Goal: Information Seeking & Learning: Check status

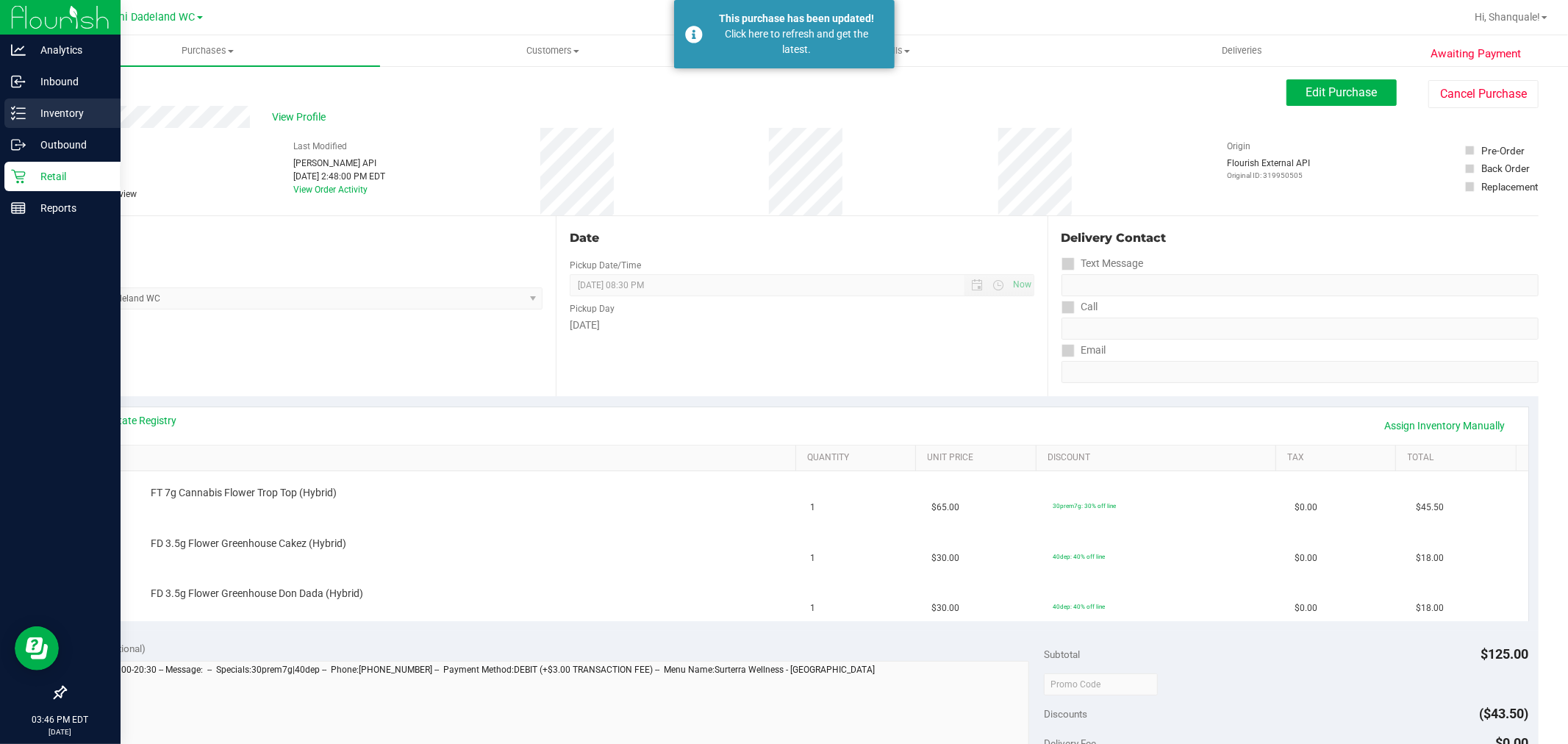
click at [12, 118] on icon at bounding box center [13, 118] width 3 height 3
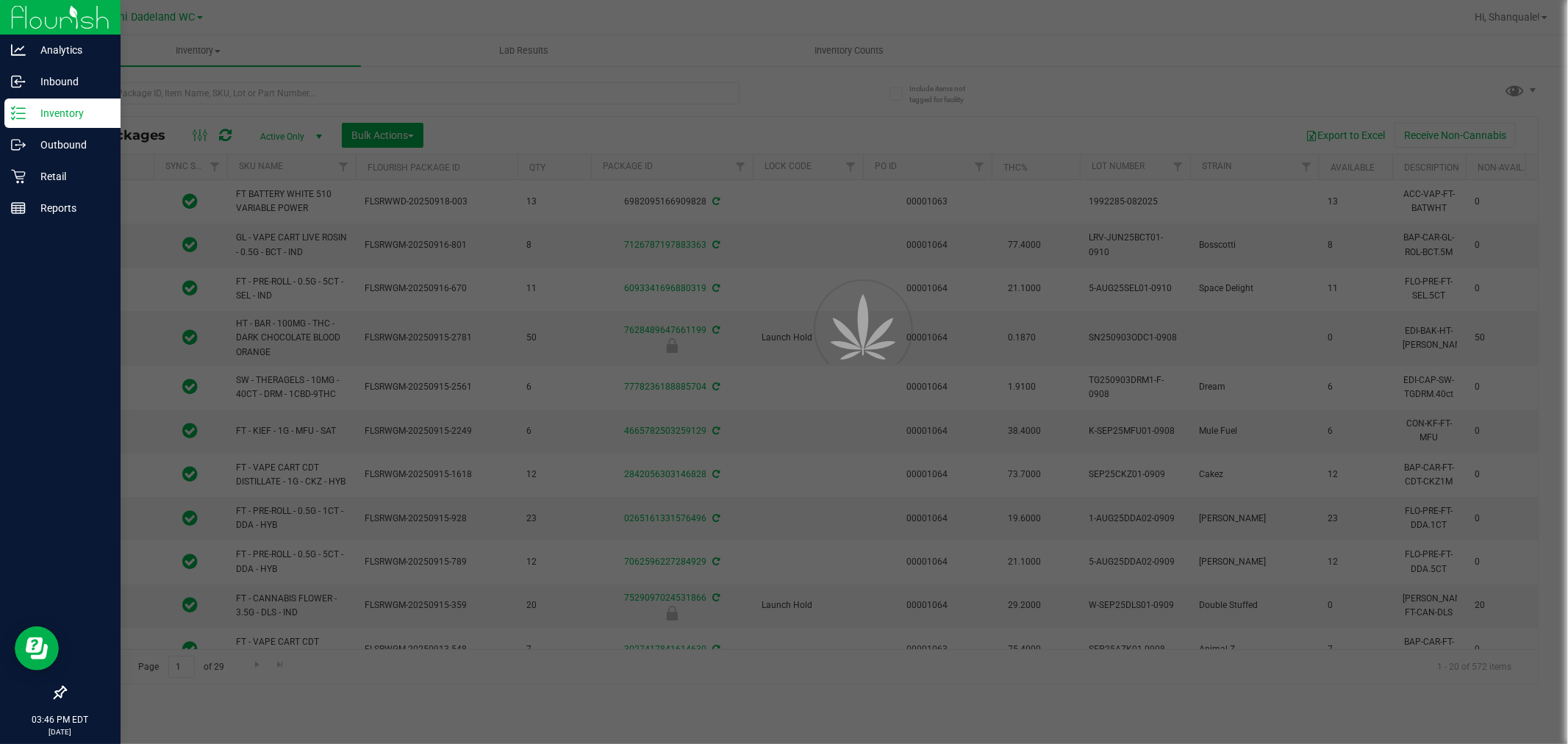
click at [195, 97] on div at bounding box center [784, 372] width 1568 height 744
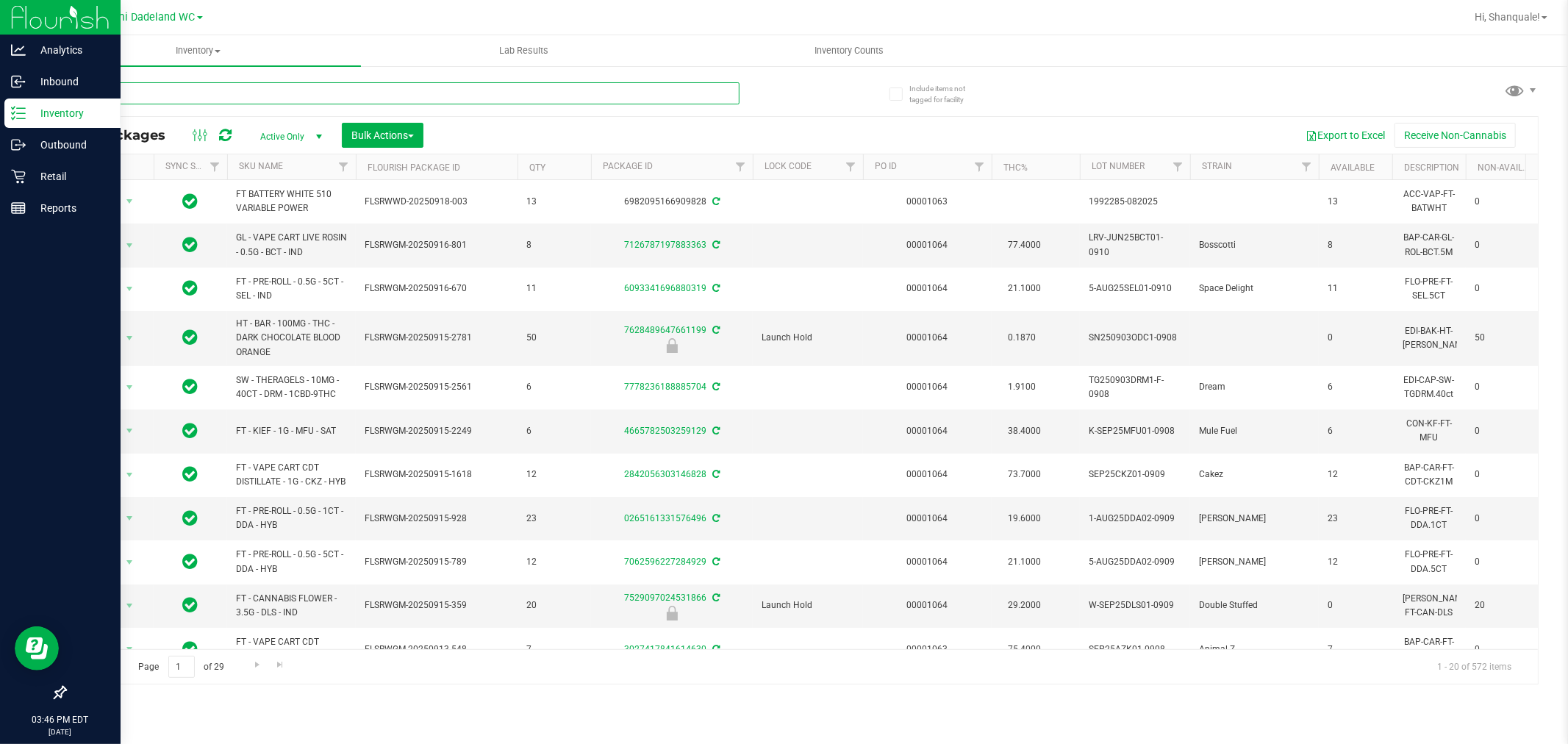
click at [174, 98] on input "text" at bounding box center [402, 93] width 675 height 22
type input "mbl"
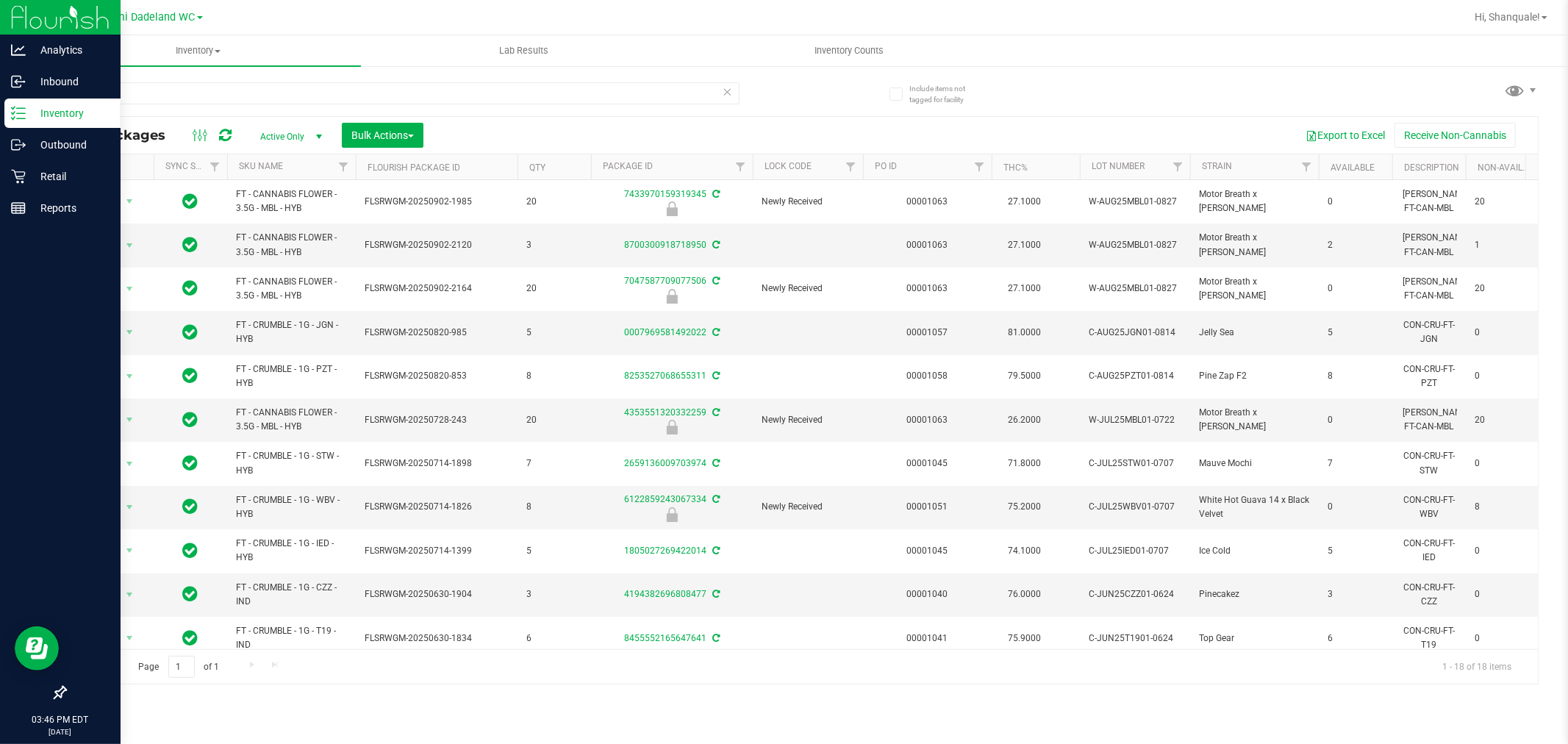
click at [307, 161] on th "SKU Name" at bounding box center [291, 167] width 128 height 26
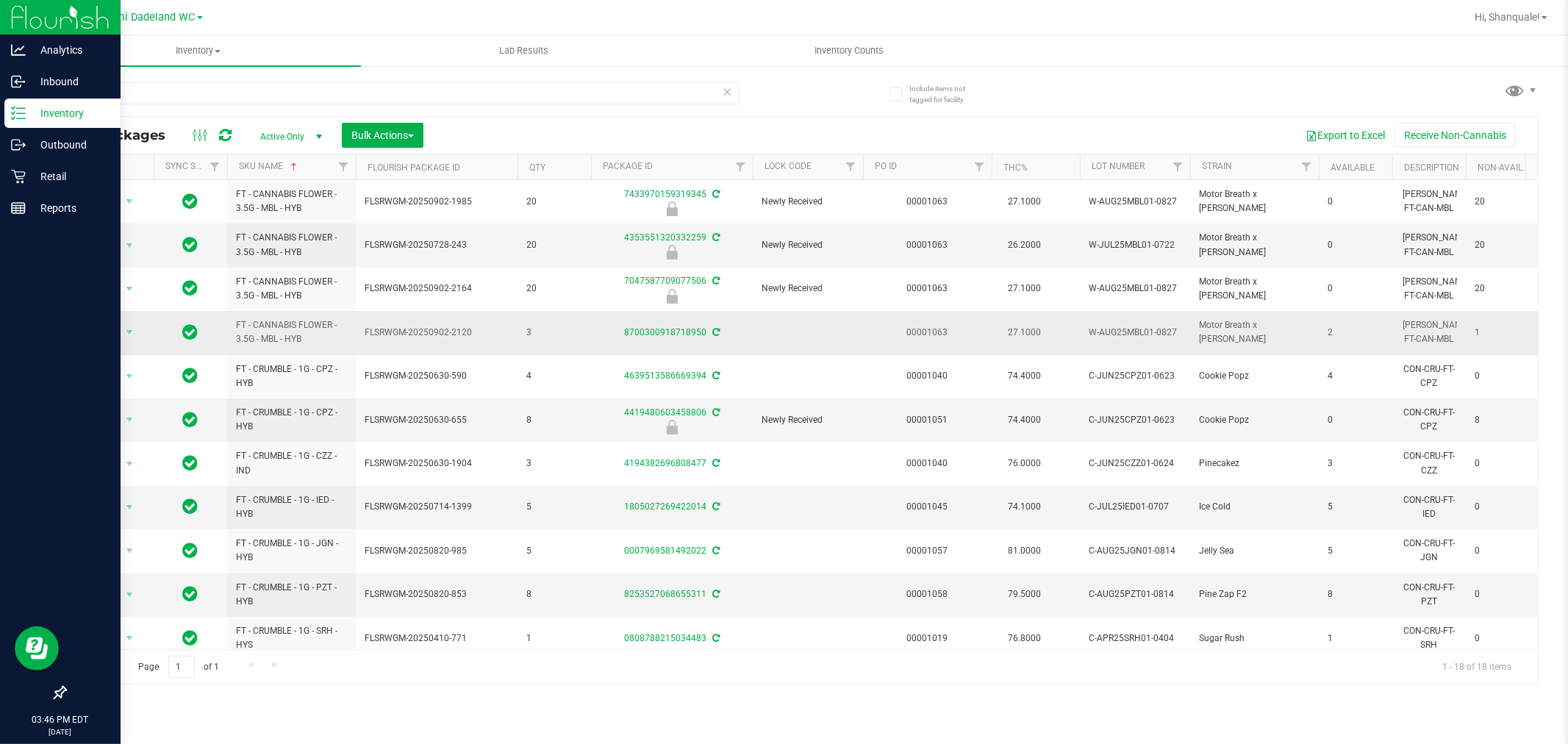
click at [421, 338] on span "FLSRWGM-20250902-2120" at bounding box center [436, 332] width 144 height 14
click at [933, 250] on link "00001063" at bounding box center [927, 245] width 41 height 10
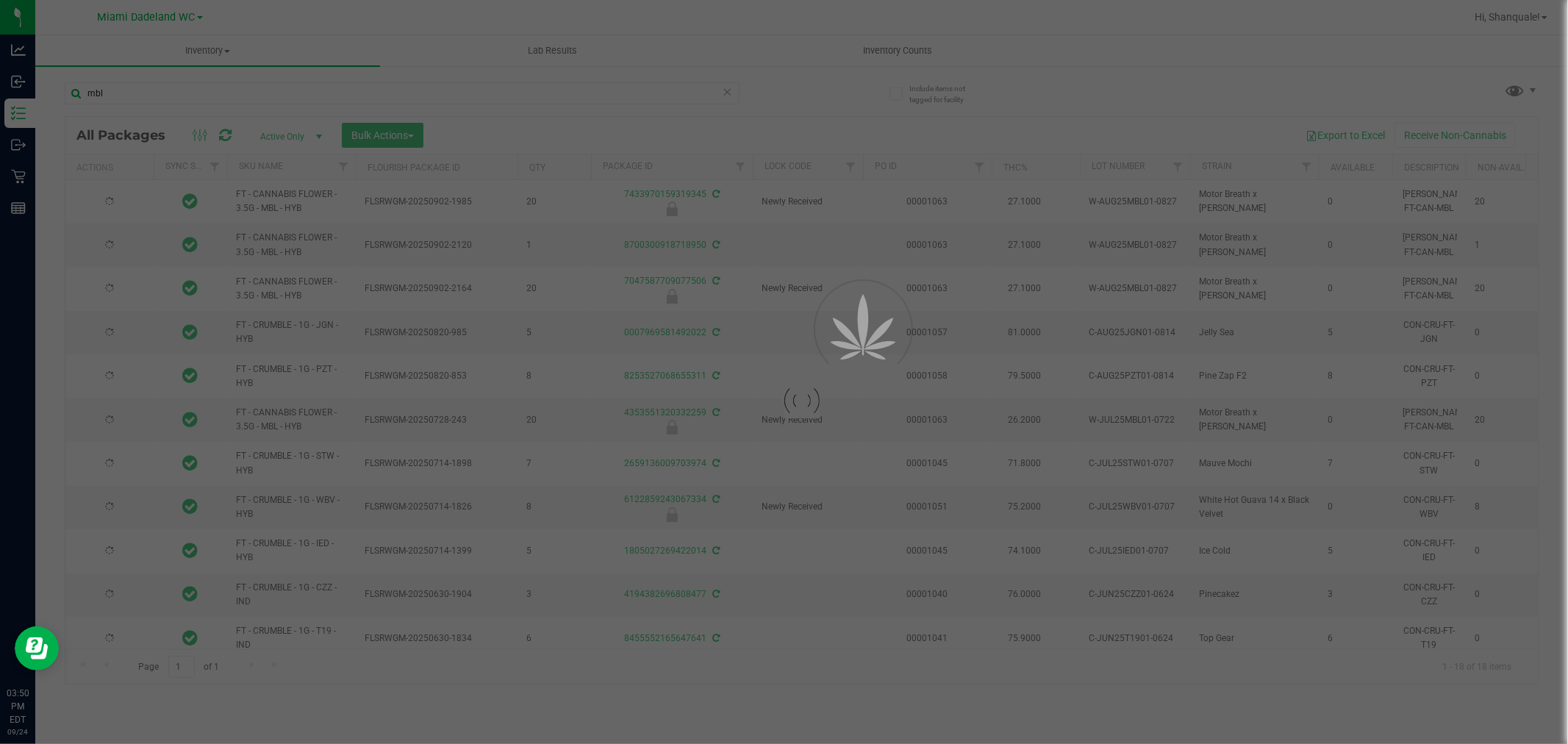
click at [452, 94] on div at bounding box center [784, 372] width 1568 height 744
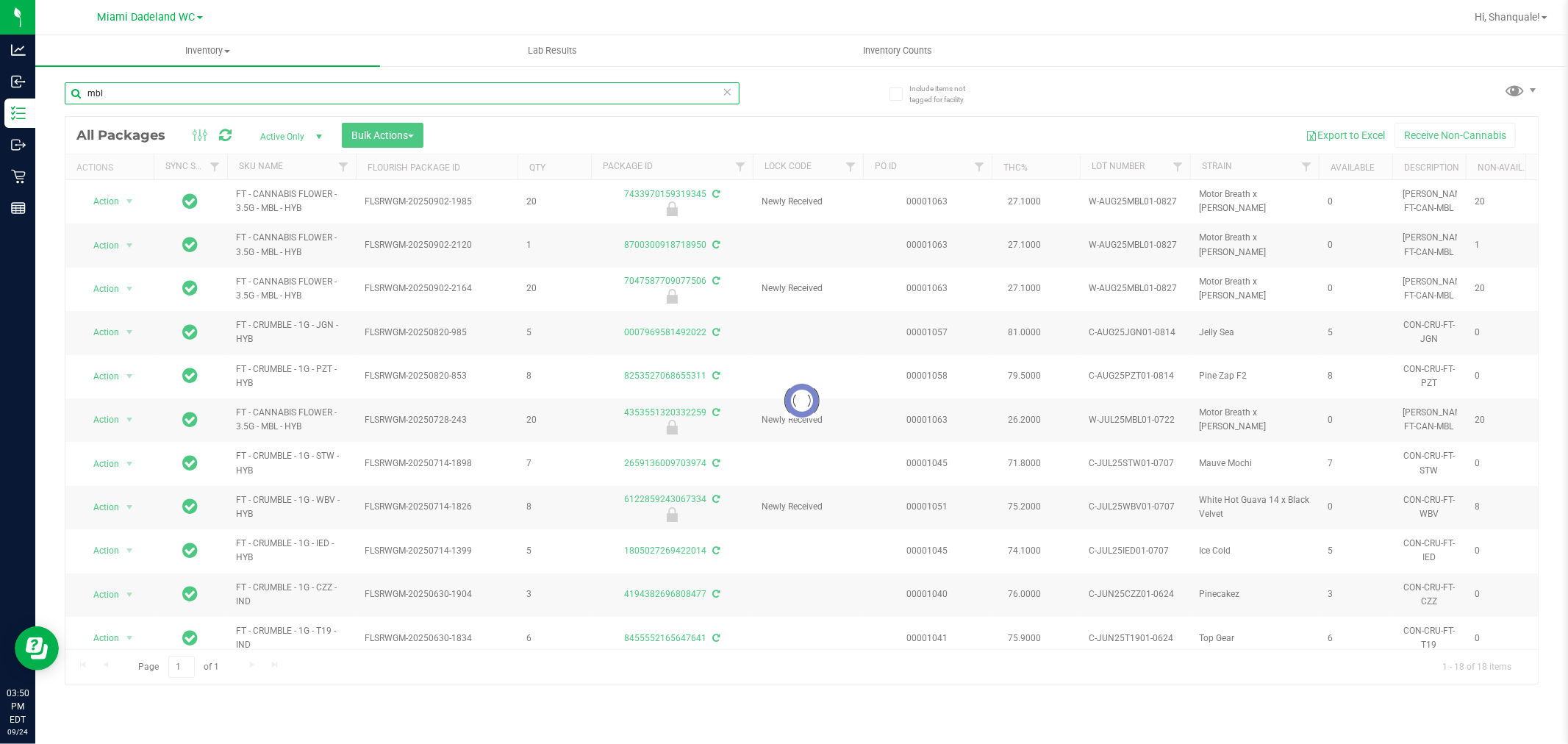
click at [452, 94] on input "mbl" at bounding box center [402, 93] width 675 height 22
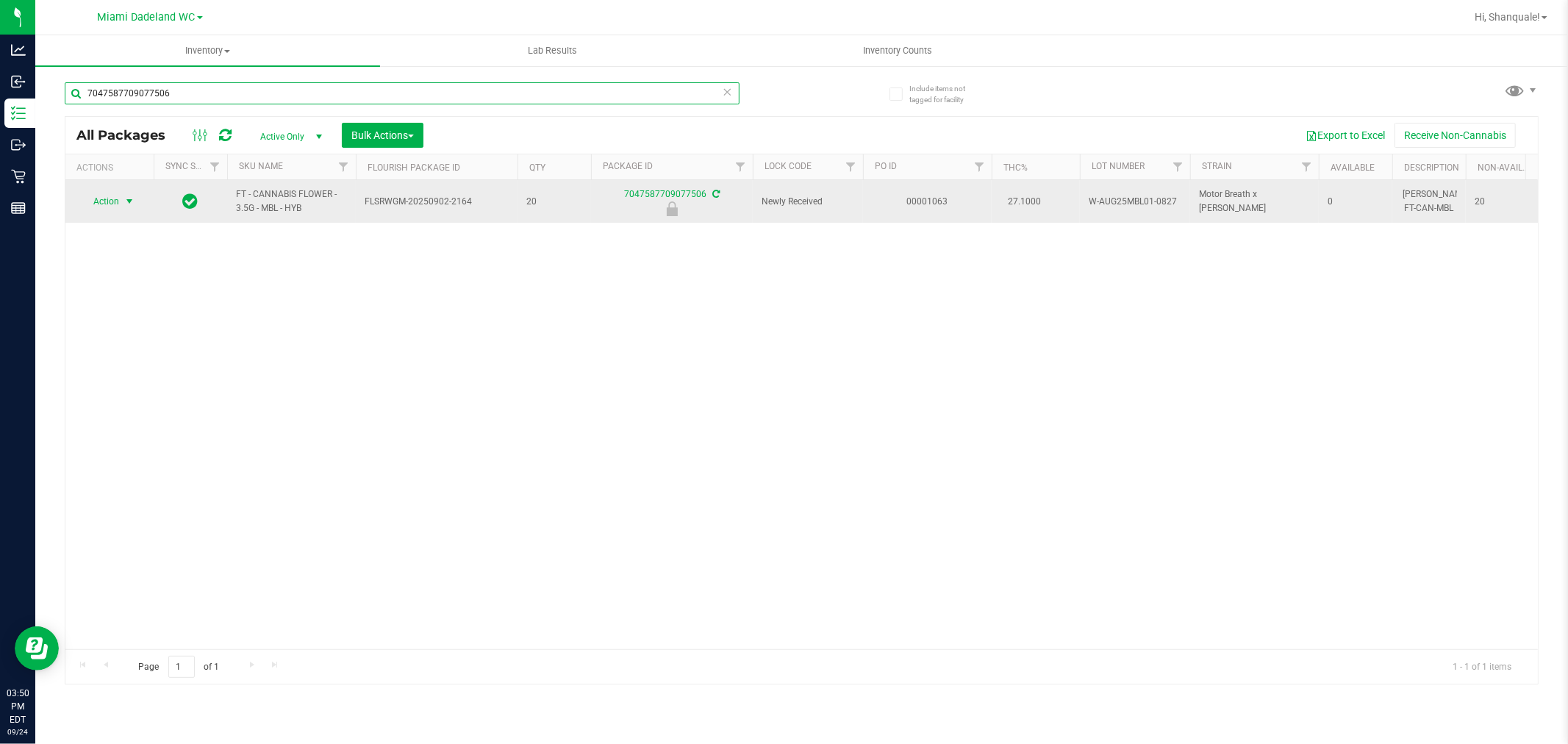
type input "7047587709077506"
click at [126, 201] on span "select" at bounding box center [129, 201] width 12 height 12
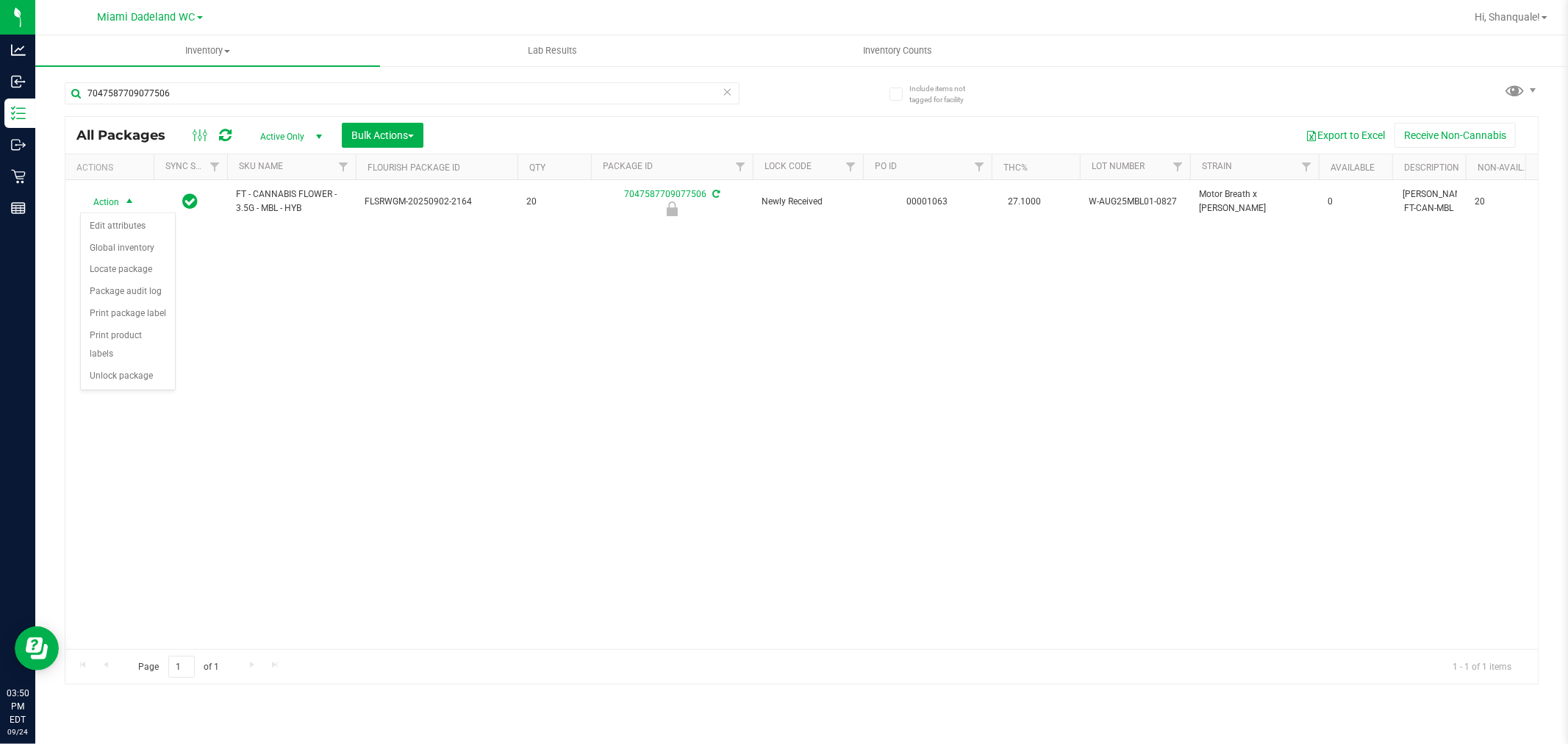
click at [116, 391] on div "Action Edit attributes Global inventory Locate package Package audit log Print …" at bounding box center [127, 302] width 95 height 179
click at [146, 386] on li "Unlock package" at bounding box center [127, 375] width 94 height 22
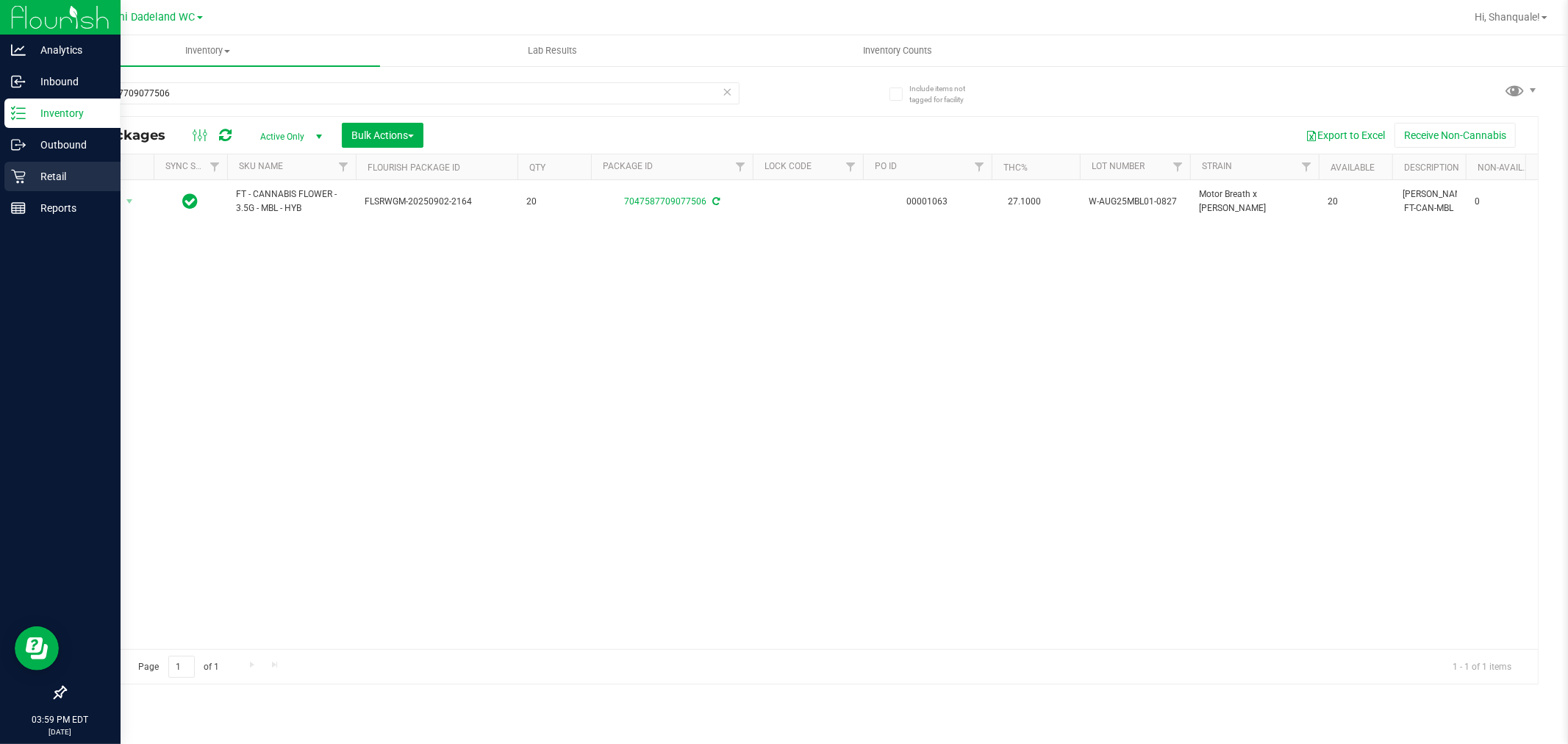
click at [18, 179] on icon at bounding box center [18, 177] width 14 height 14
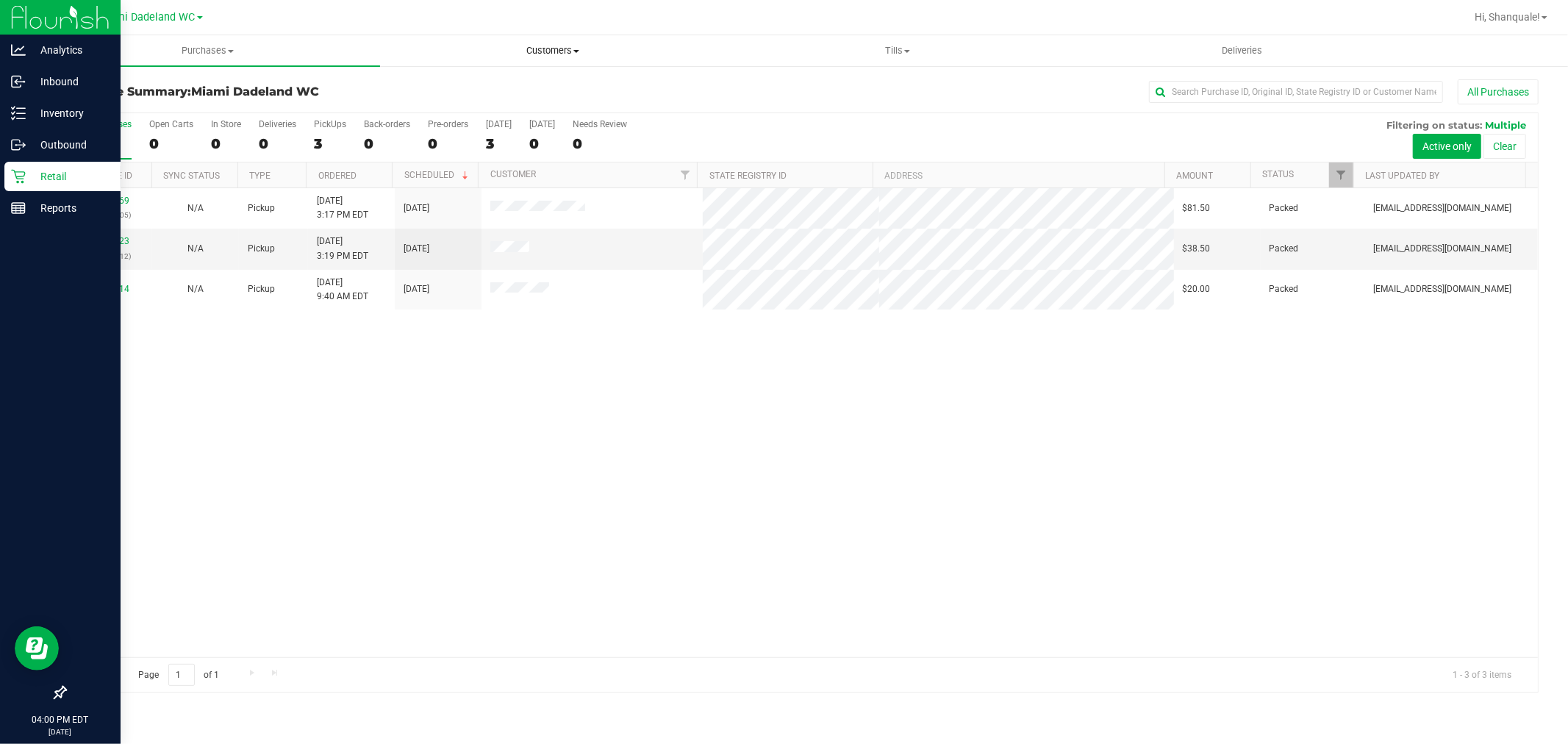
click at [557, 44] on span "Customers" at bounding box center [552, 50] width 343 height 13
click at [547, 84] on li "All customers" at bounding box center [552, 88] width 344 height 17
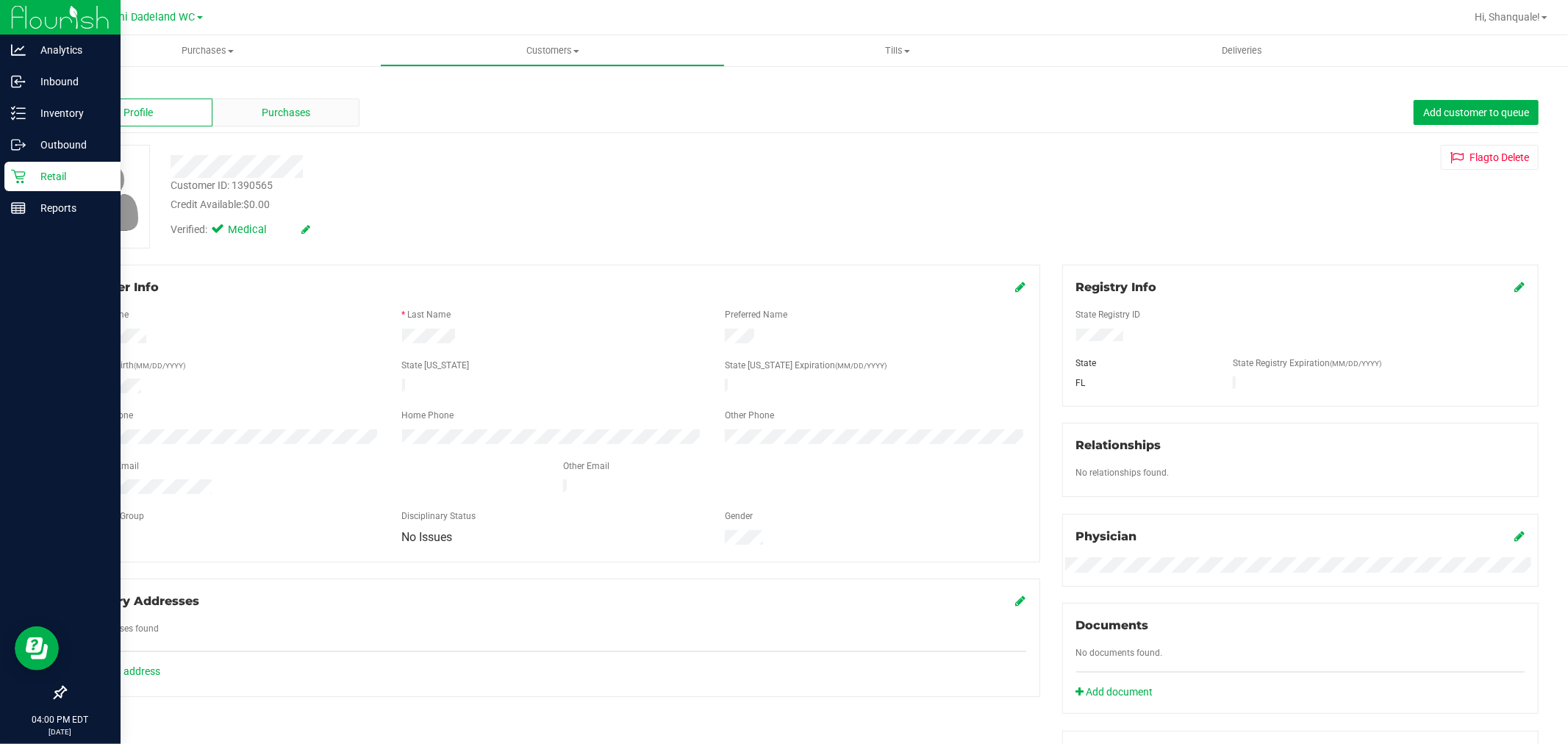
click at [261, 121] on div "Purchases" at bounding box center [286, 113] width 147 height 28
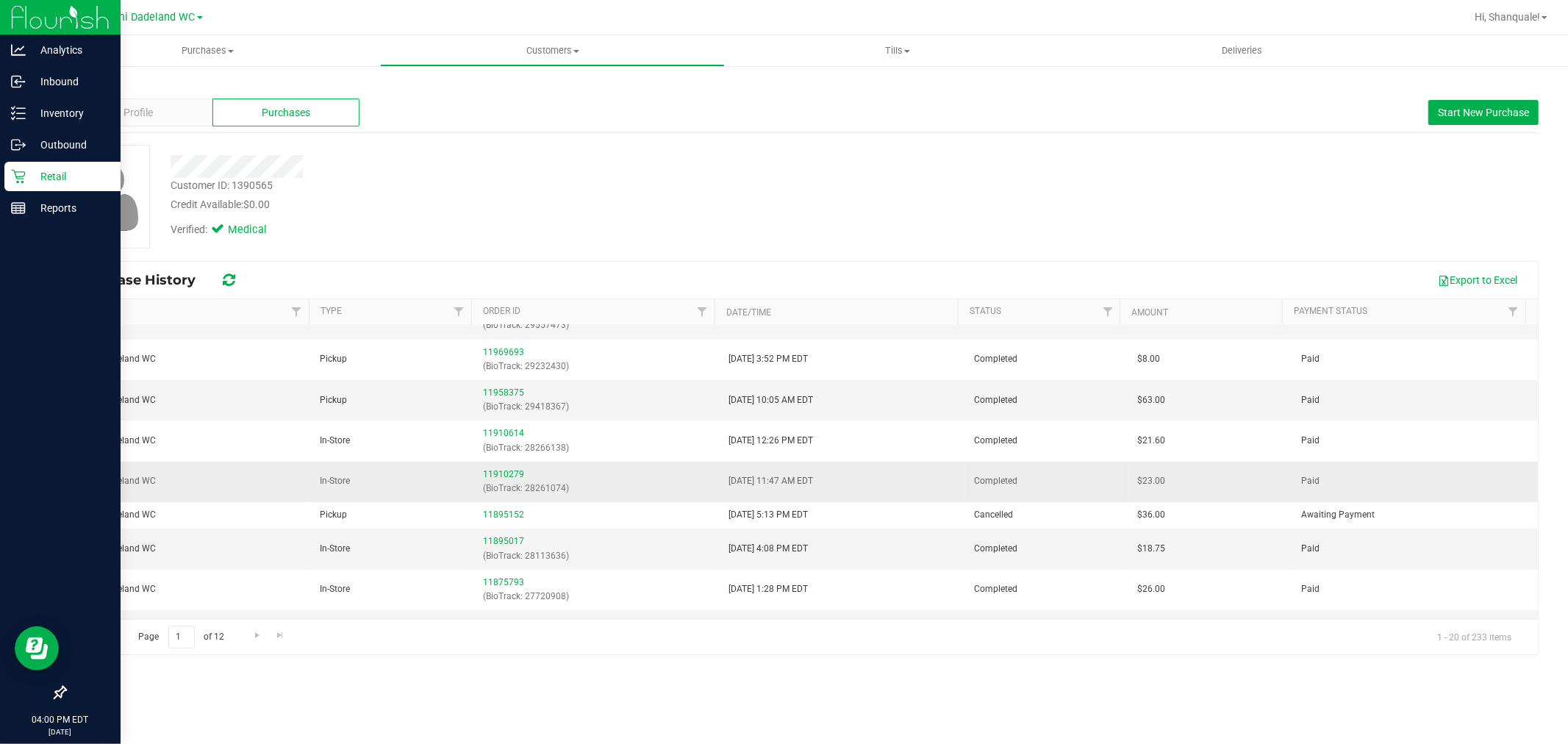
scroll to position [82, 0]
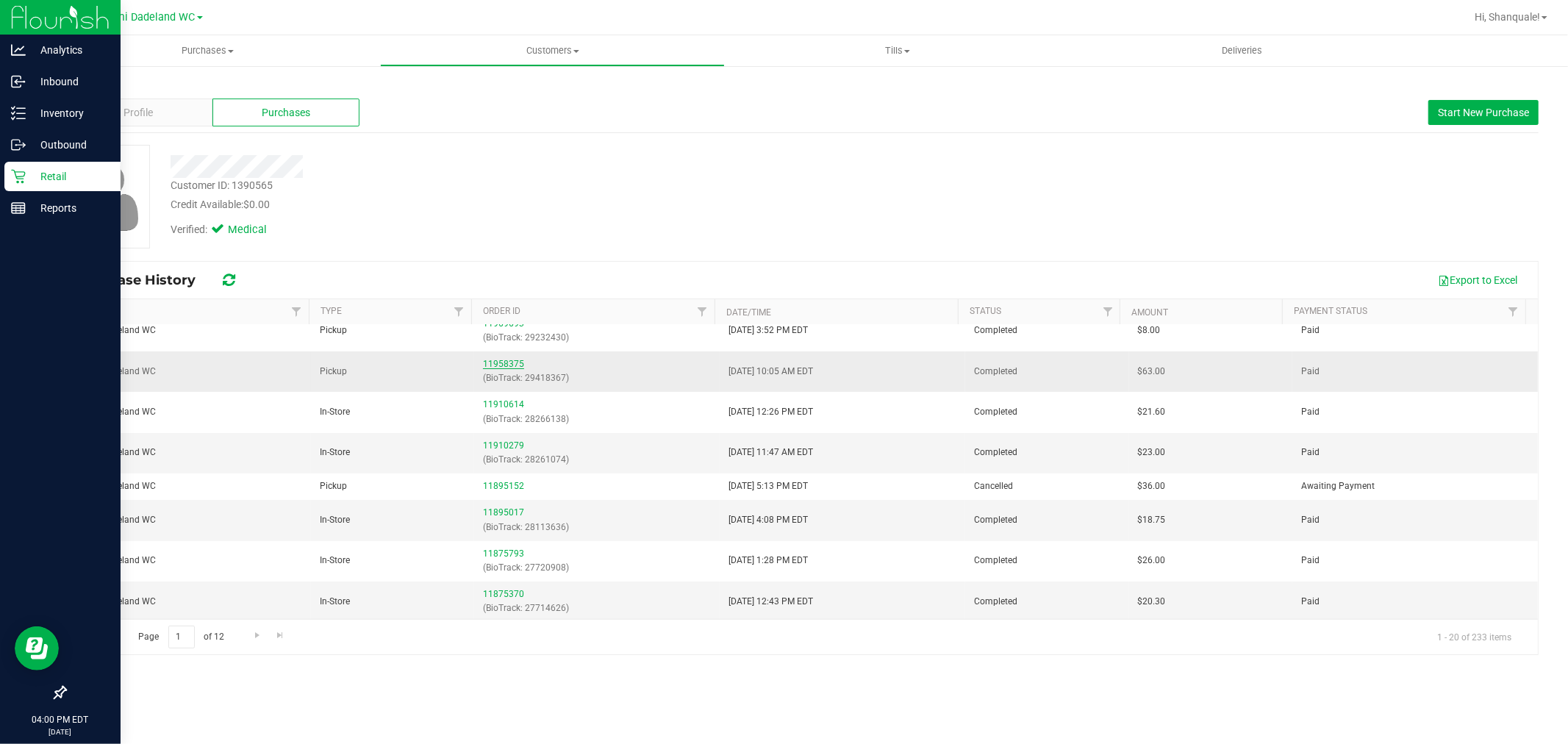
drag, startPoint x: 505, startPoint y: 373, endPoint x: 490, endPoint y: 361, distance: 19.2
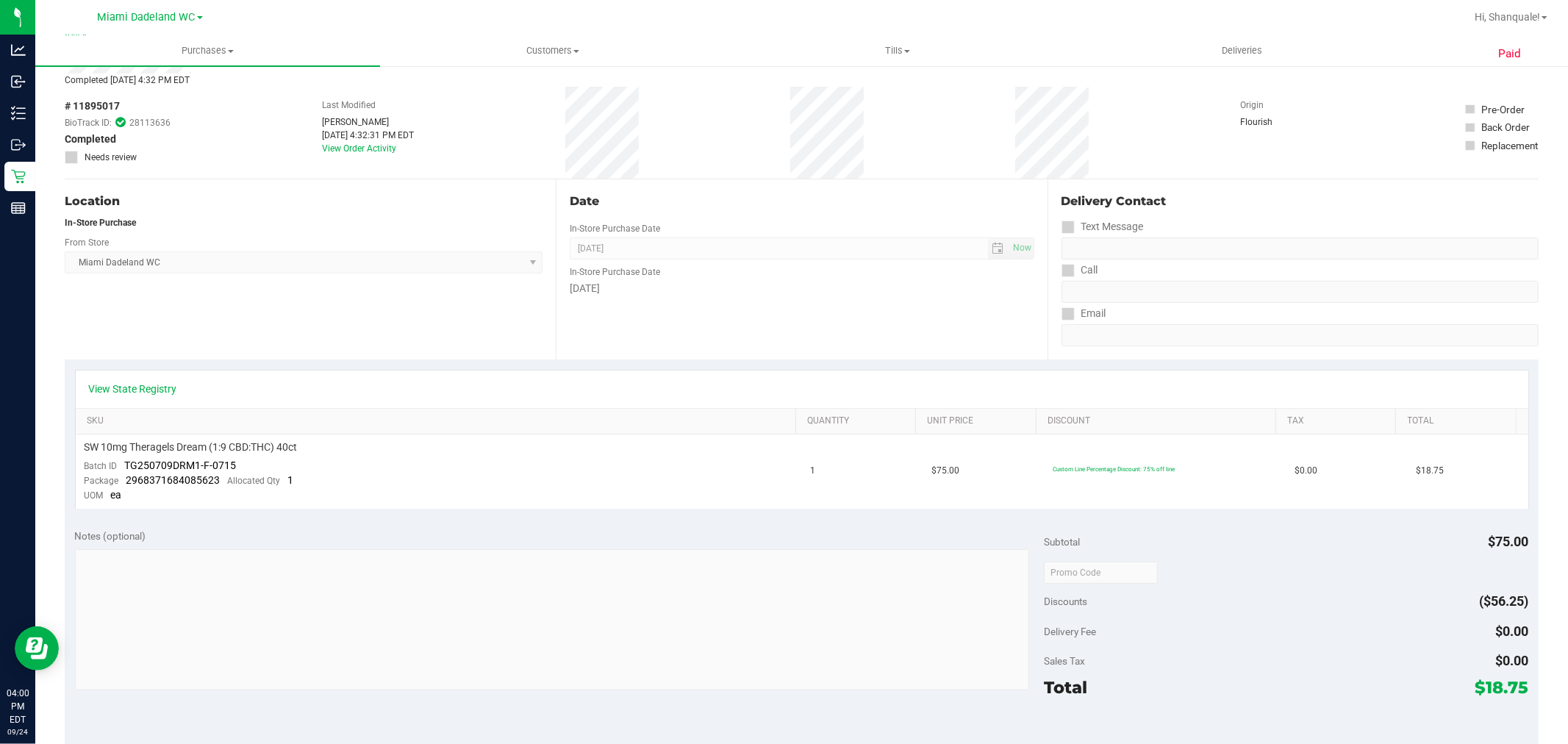
scroll to position [82, 0]
